Goal: Task Accomplishment & Management: Use online tool/utility

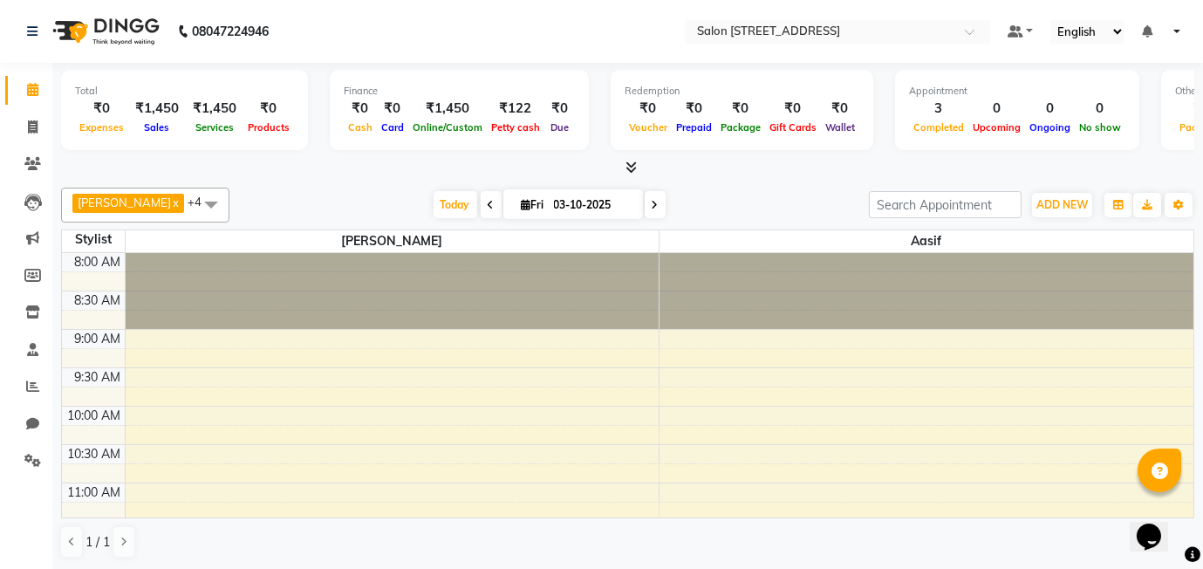
click at [221, 313] on div at bounding box center [393, 291] width 534 height 76
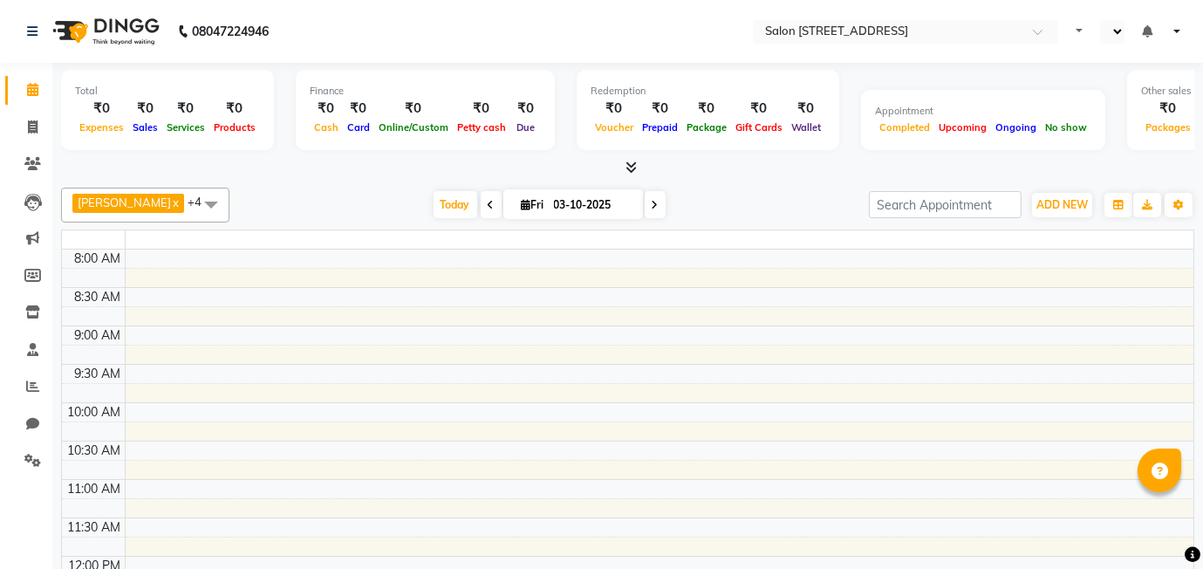
select select "en"
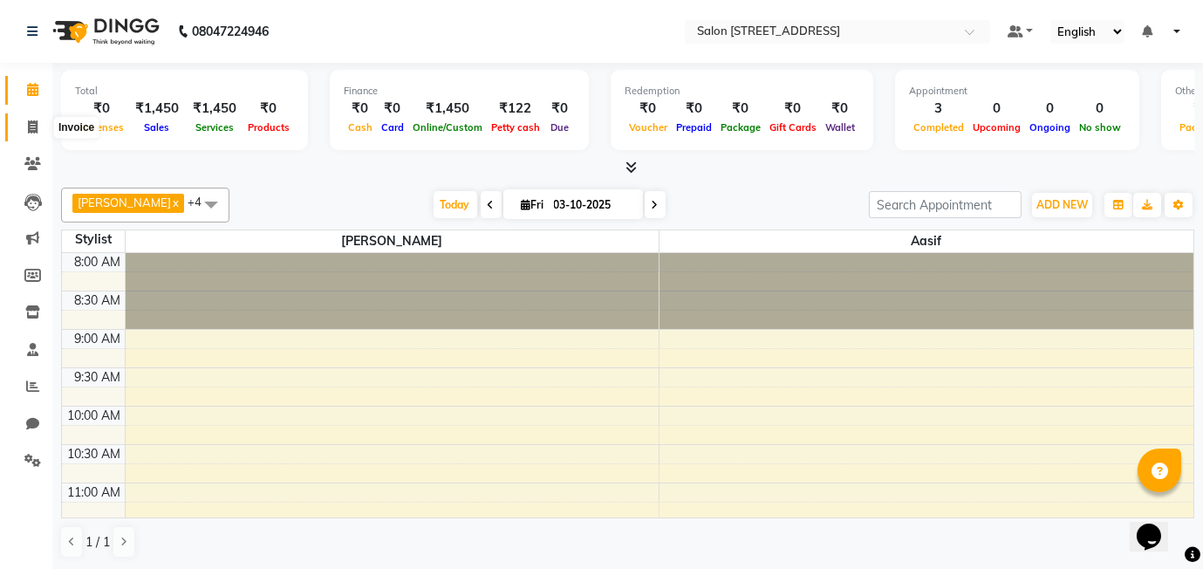
click at [24, 124] on span at bounding box center [32, 128] width 31 height 20
select select "service"
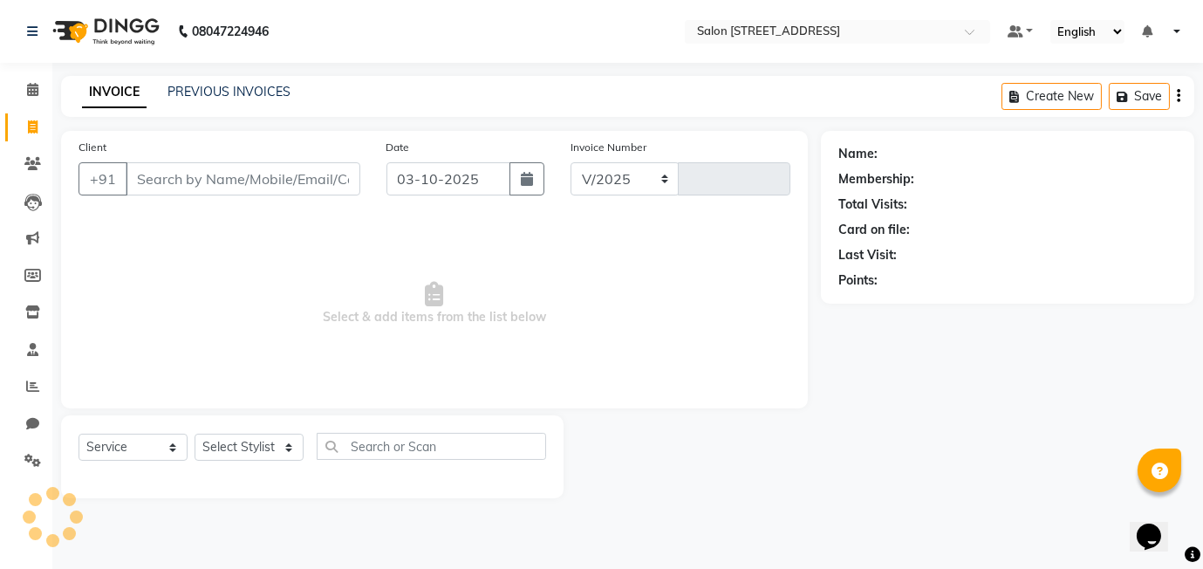
select select "8448"
type input "0600"
click at [257, 86] on link "PREVIOUS INVOICES" at bounding box center [228, 92] width 123 height 16
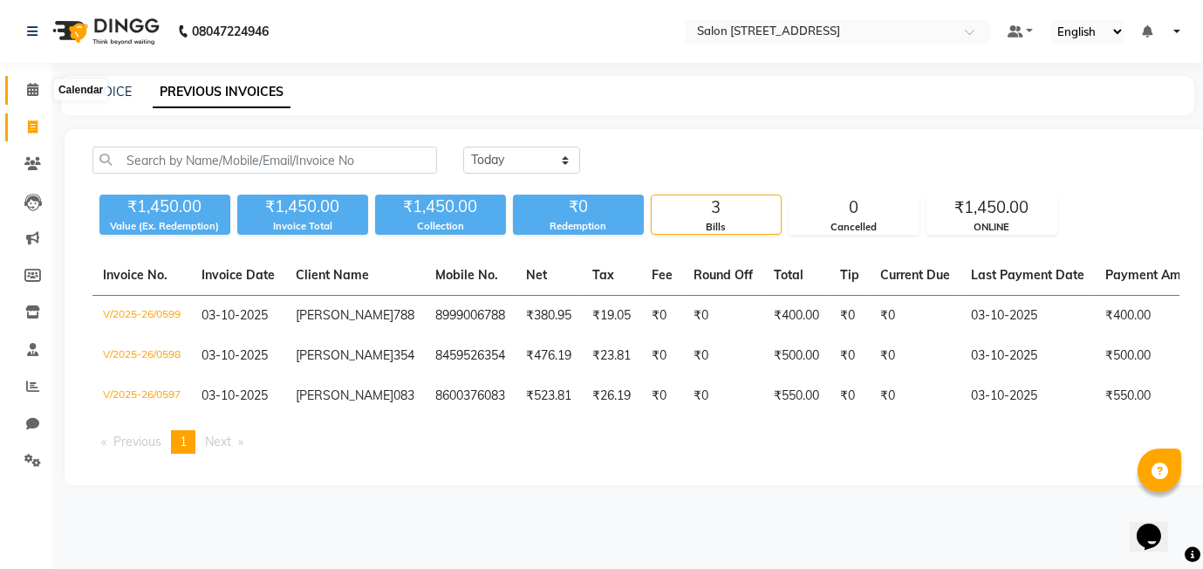
click at [29, 93] on icon at bounding box center [32, 89] width 11 height 13
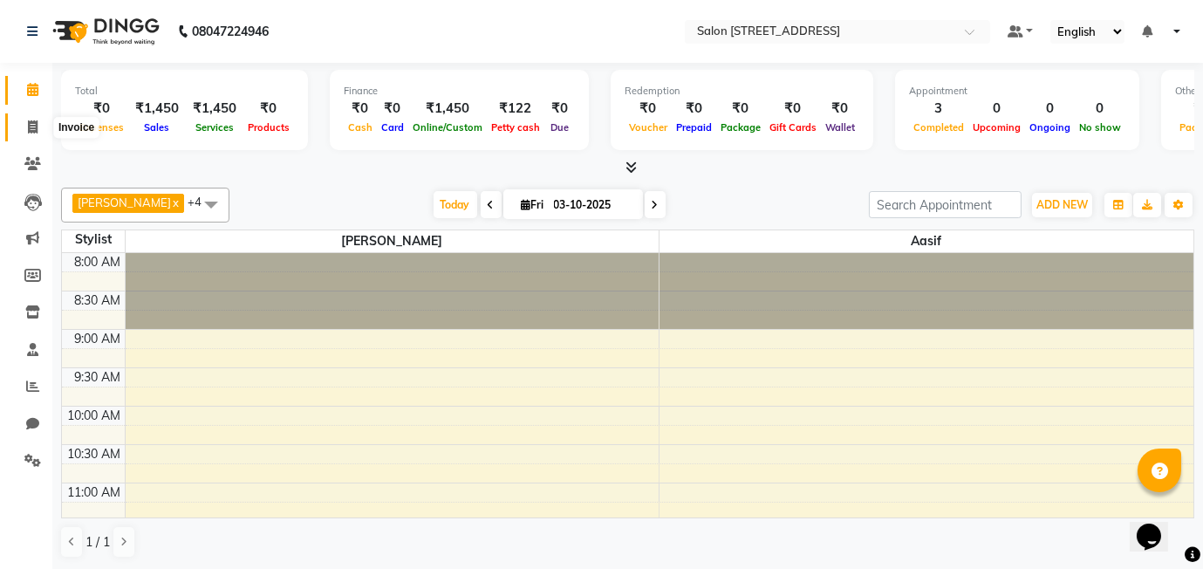
click at [28, 127] on icon at bounding box center [33, 126] width 10 height 13
select select "8448"
select select "service"
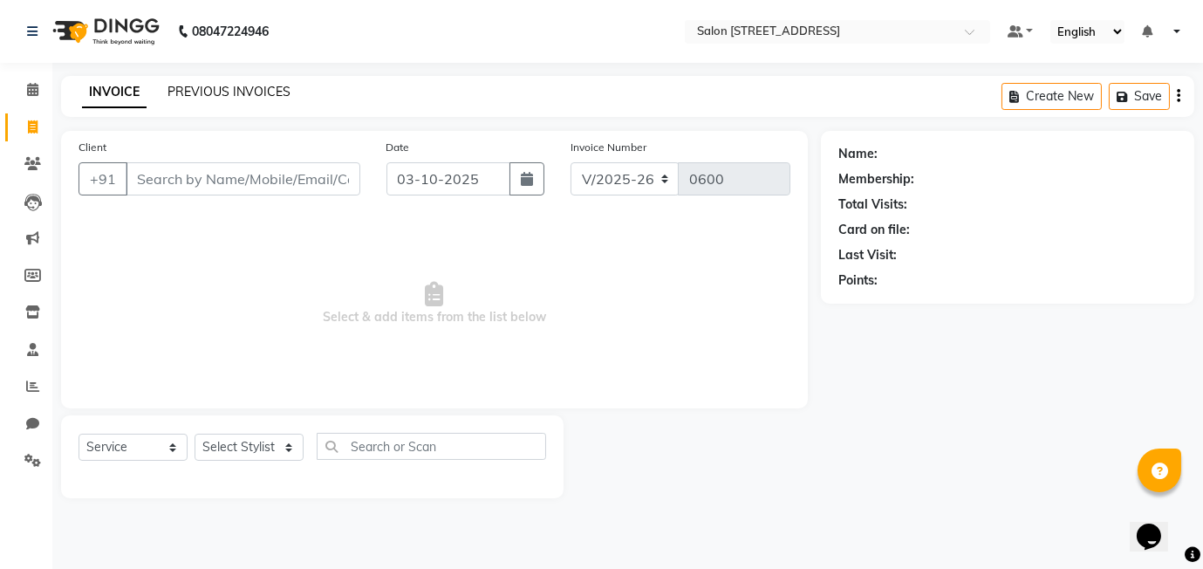
click at [215, 84] on link "PREVIOUS INVOICES" at bounding box center [228, 92] width 123 height 16
